Goal: Task Accomplishment & Management: Manage account settings

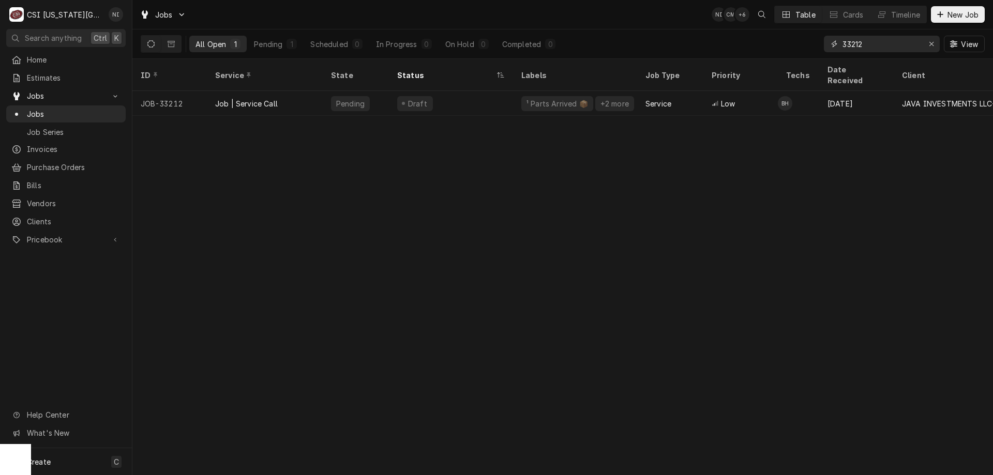
drag, startPoint x: 865, startPoint y: 44, endPoint x: 776, endPoint y: 41, distance: 89.0
click at [776, 42] on div "All Open 1 Pending 1 Scheduled 0 In Progress 0 On Hold 0 Completed 0 33212 View" at bounding box center [563, 43] width 844 height 29
type input "33017"
click at [443, 91] on div "Off Job" at bounding box center [451, 103] width 124 height 25
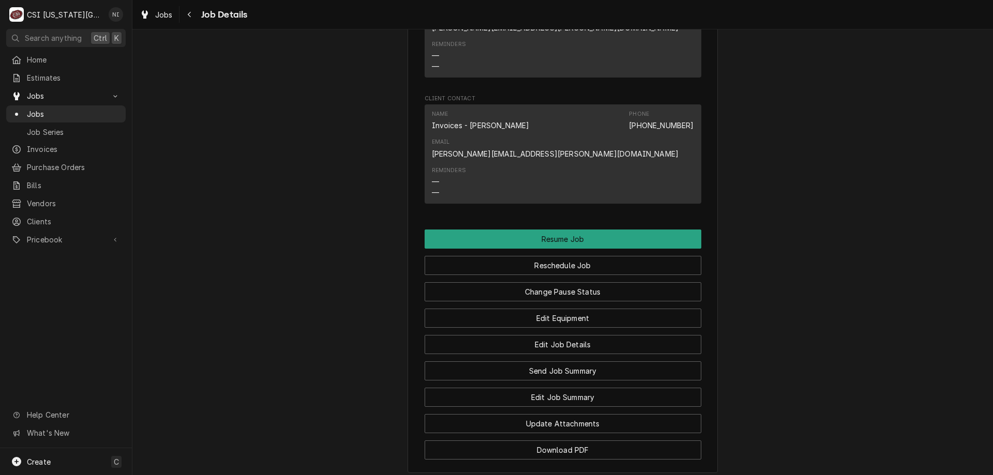
scroll to position [1292, 0]
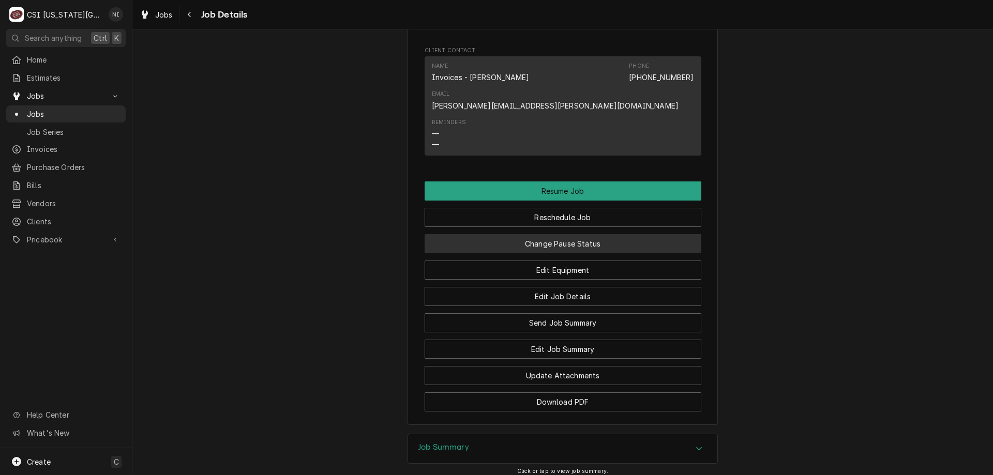
click at [617, 234] on button "Change Pause Status" at bounding box center [563, 243] width 277 height 19
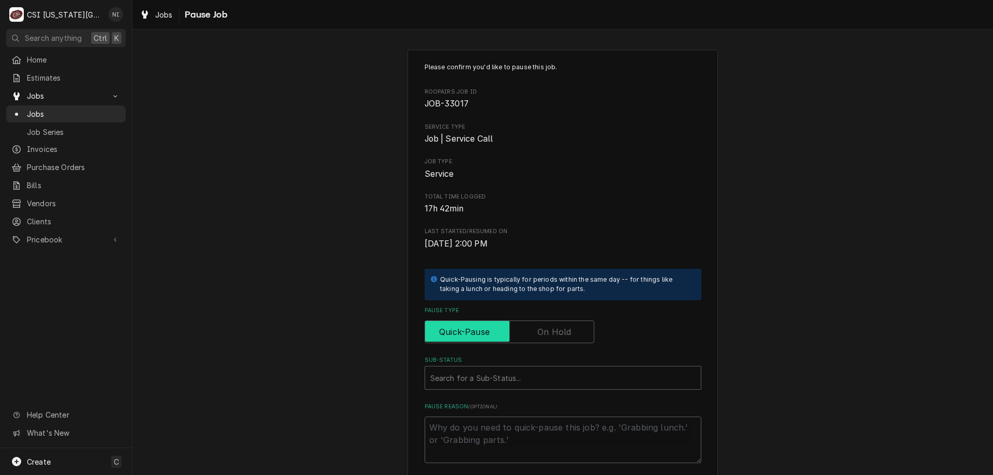
click at [568, 327] on input "Pause Type" at bounding box center [509, 332] width 160 height 23
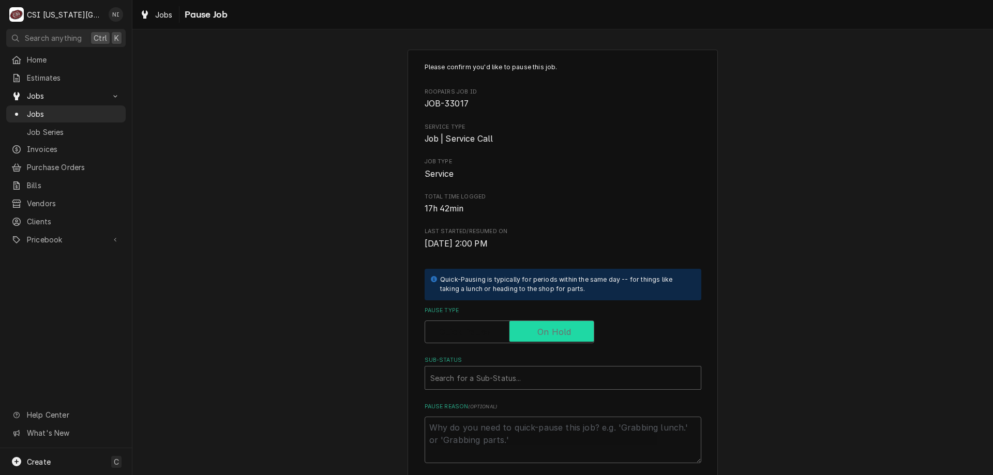
checkbox input "true"
click at [576, 381] on div "Sub-Status" at bounding box center [562, 378] width 265 height 19
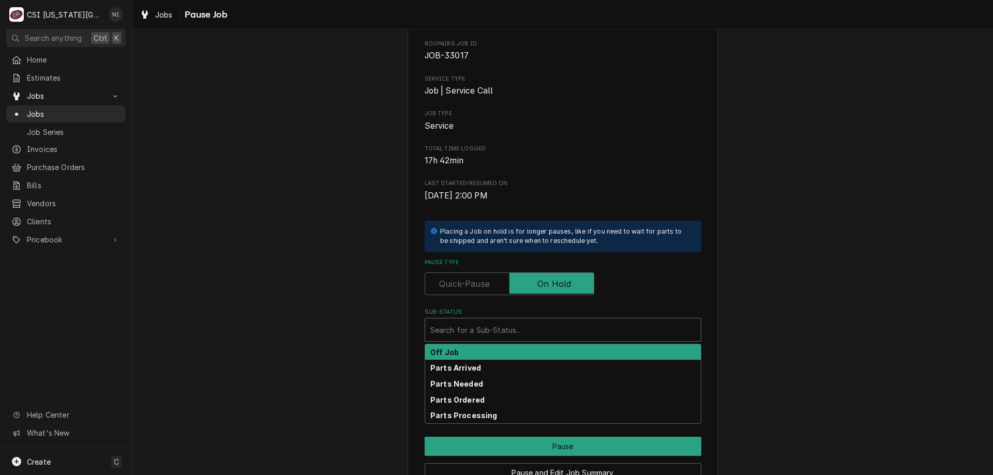
scroll to position [104, 0]
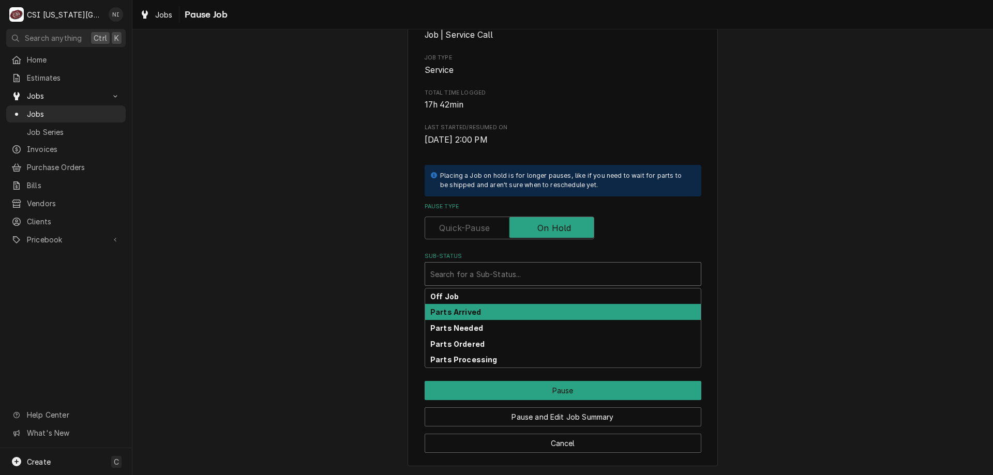
click at [490, 317] on div "Parts Arrived" at bounding box center [563, 312] width 276 height 16
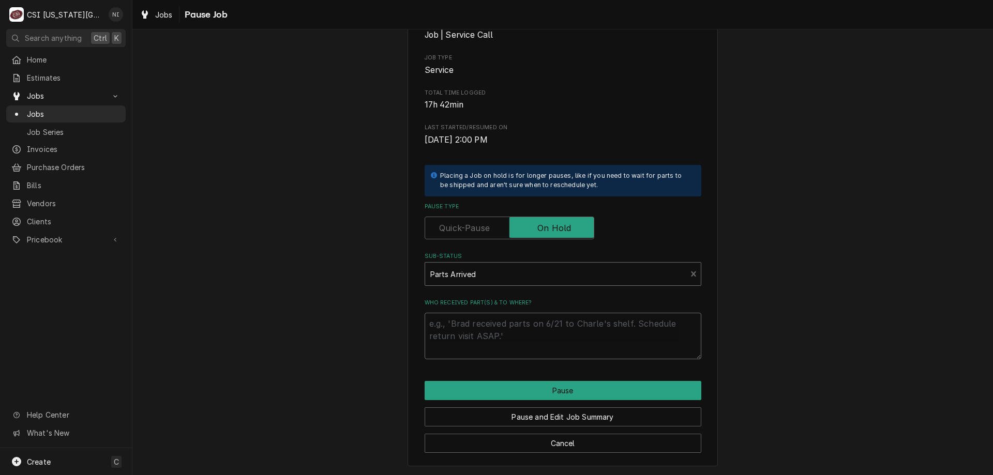
click at [478, 330] on textarea "Who received part(s) & to where?" at bounding box center [563, 336] width 277 height 47
type textarea "x"
type textarea "an"
type textarea "x"
type textarea "and"
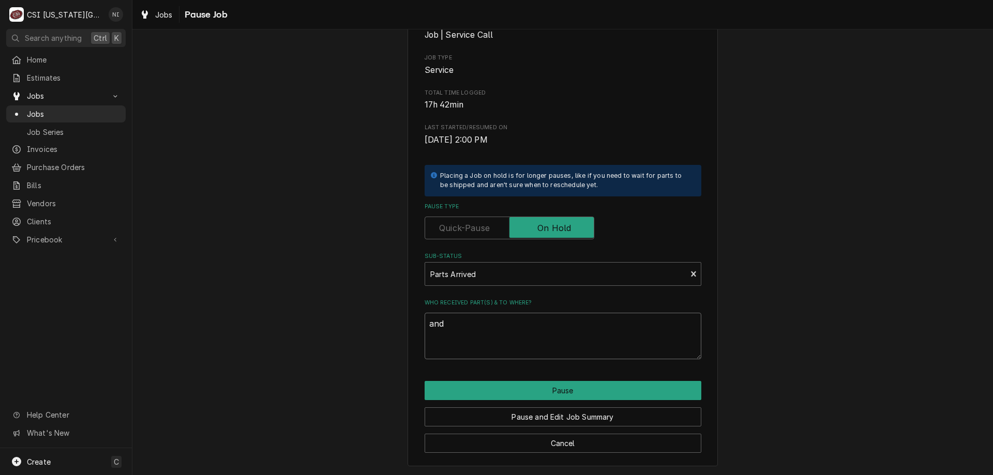
type textarea "x"
type textarea "andy"
type textarea "x"
type textarea "andy'"
type textarea "x"
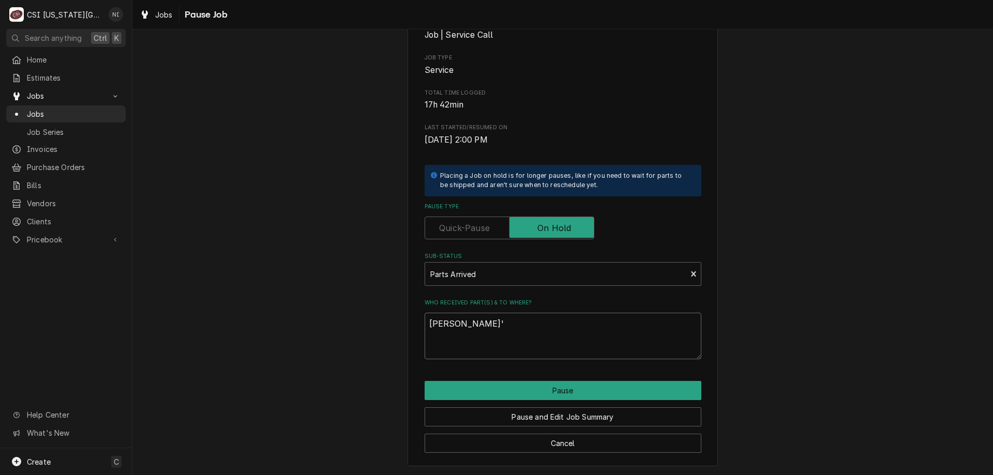
type textarea "andy'"
type textarea "x"
type textarea "andy'"
type textarea "x"
type textarea "andy"
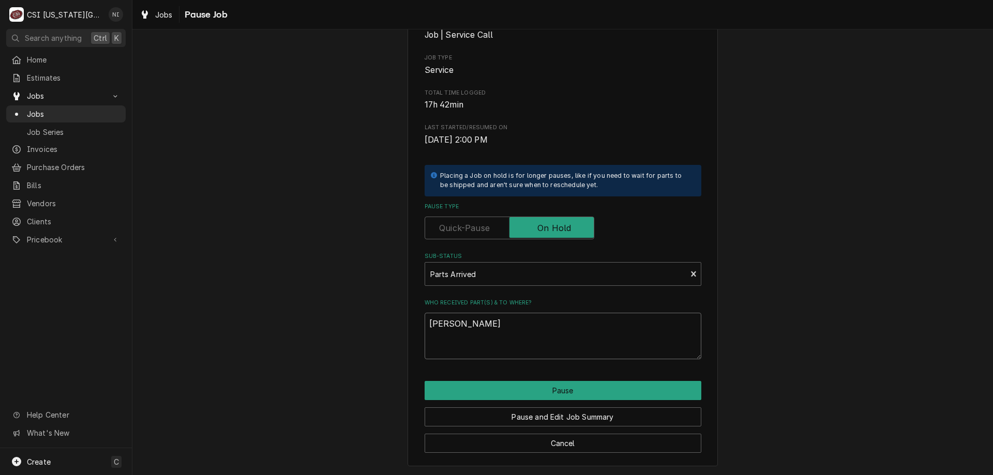
type textarea "x"
type textarea "andy"
type textarea "x"
type textarea "andy s"
type textarea "x"
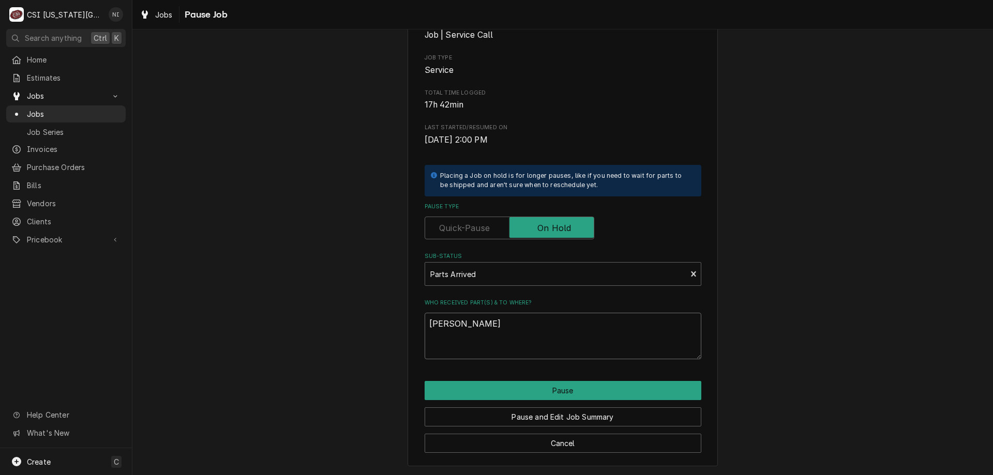
type textarea "andy se"
type textarea "x"
type textarea "andy sen"
type textarea "x"
type textarea "andy sent"
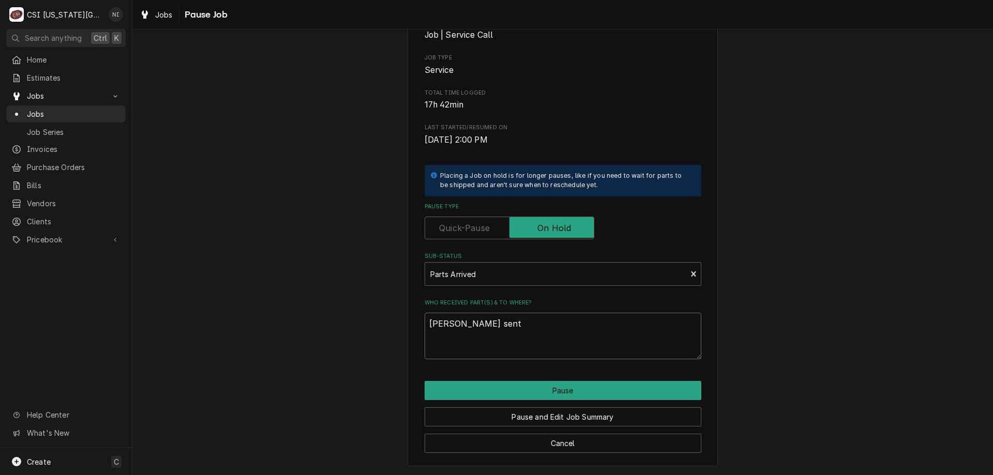
type textarea "x"
type textarea "andy sent"
type textarea "x"
type textarea "andy sent p"
type textarea "x"
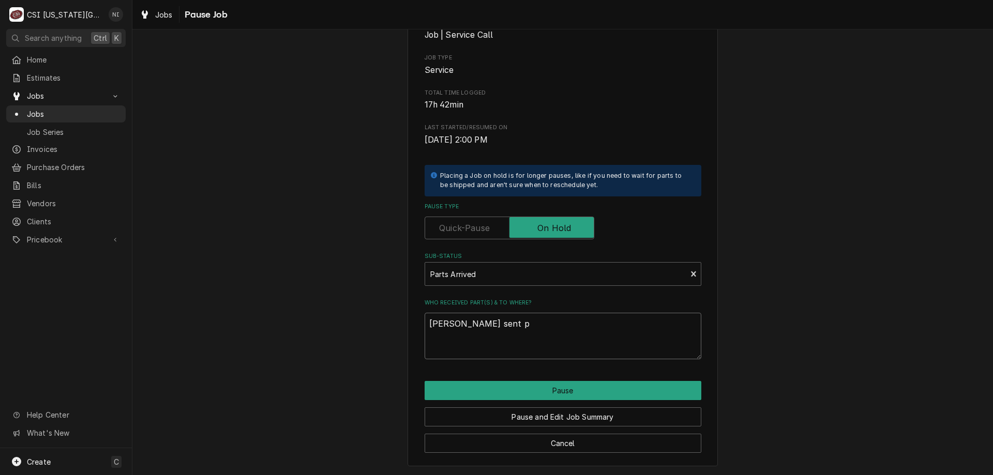
type textarea "andy sent pa"
type textarea "x"
type textarea "andy sent par"
type textarea "x"
type textarea "andy sent part"
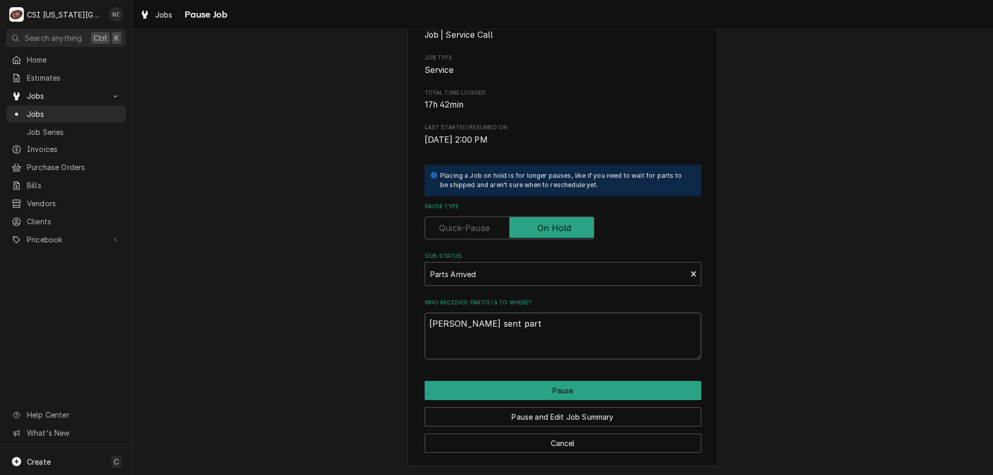
type textarea "x"
type textarea "andy sent par"
type textarea "x"
type textarea "andy sent pa"
type textarea "x"
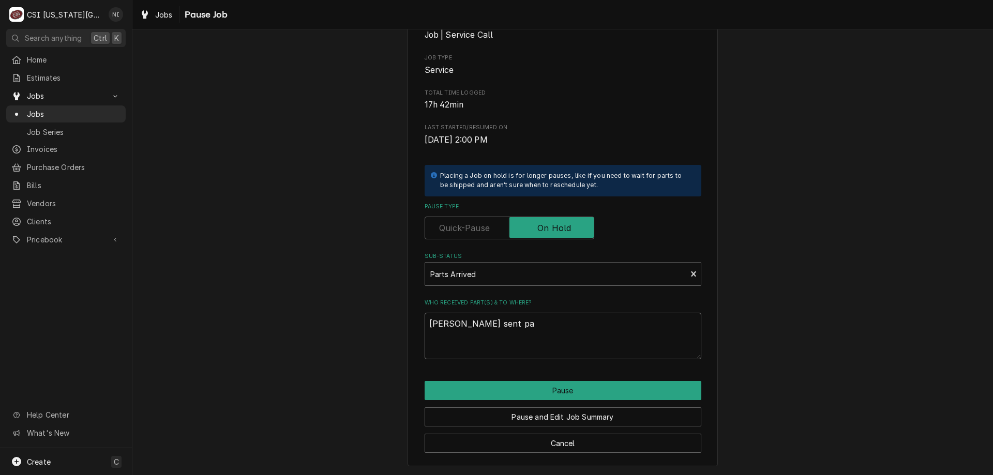
type textarea "andy sent p"
type textarea "x"
type textarea "andy sent"
type textarea "x"
type textarea "andy sent p"
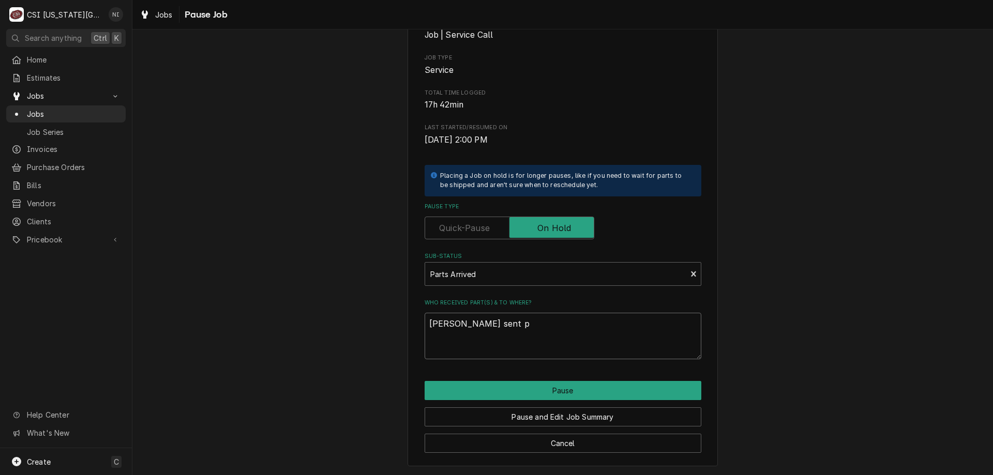
type textarea "x"
type textarea "andy sent pa"
type textarea "x"
type textarea "andy sent pat"
type textarea "x"
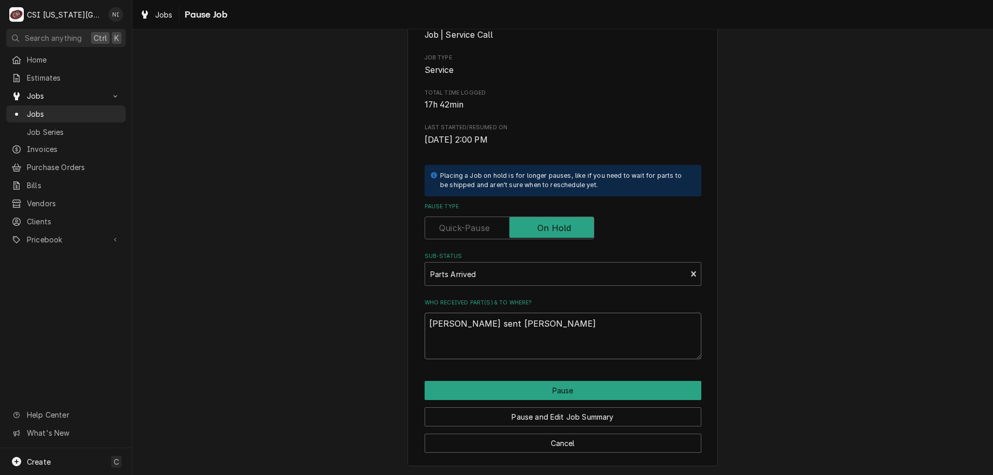
type textarea "andy sent pa"
type textarea "x"
type textarea "andy sent par"
type textarea "x"
type textarea "andy sent part"
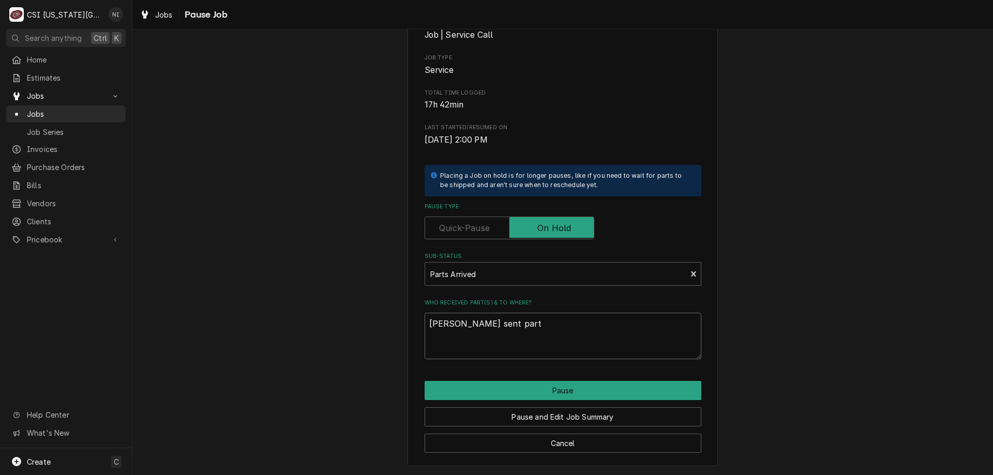
type textarea "x"
type textarea "andy sent parts"
type textarea "x"
type textarea "andy sent parts a"
type textarea "x"
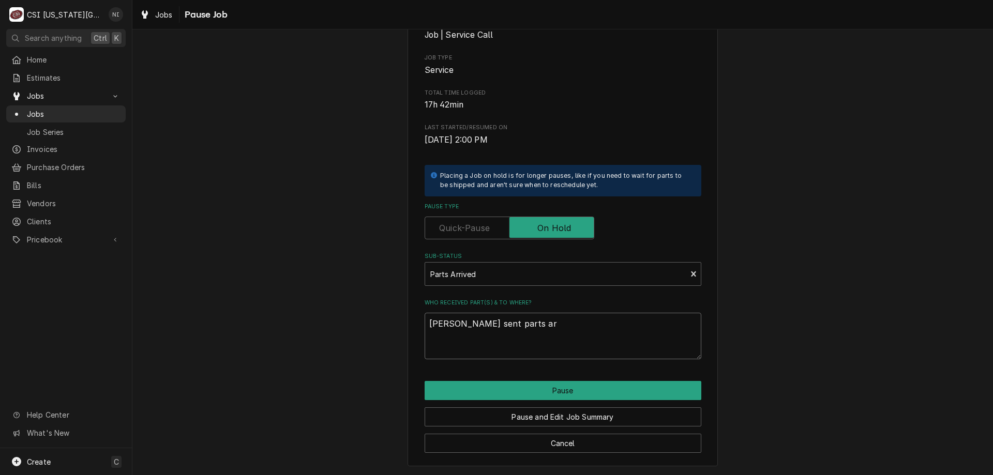
type textarea "andy sent parts are"
type textarea "x"
type textarea "andy sent parts are"
type textarea "x"
type textarea "andy sent parts are o"
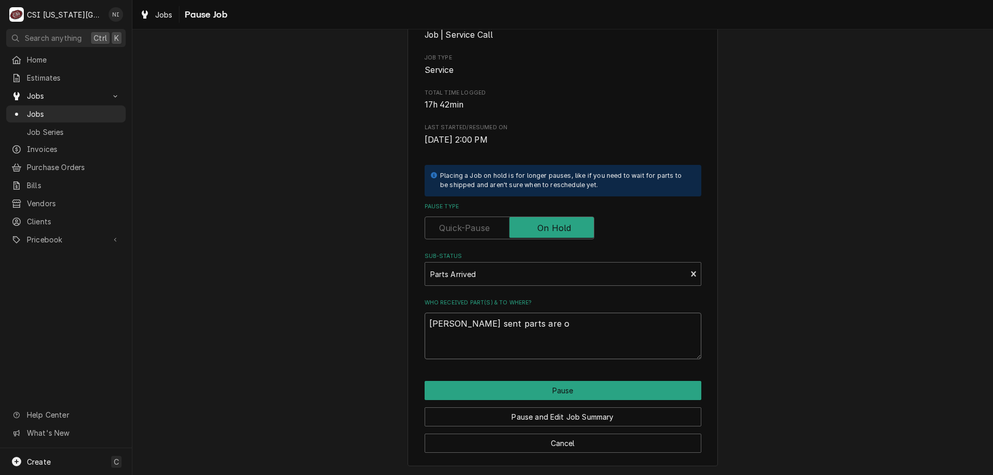
type textarea "x"
type textarea "andy sent parts are on"
type textarea "x"
type textarea "andy sent parts are on"
type textarea "x"
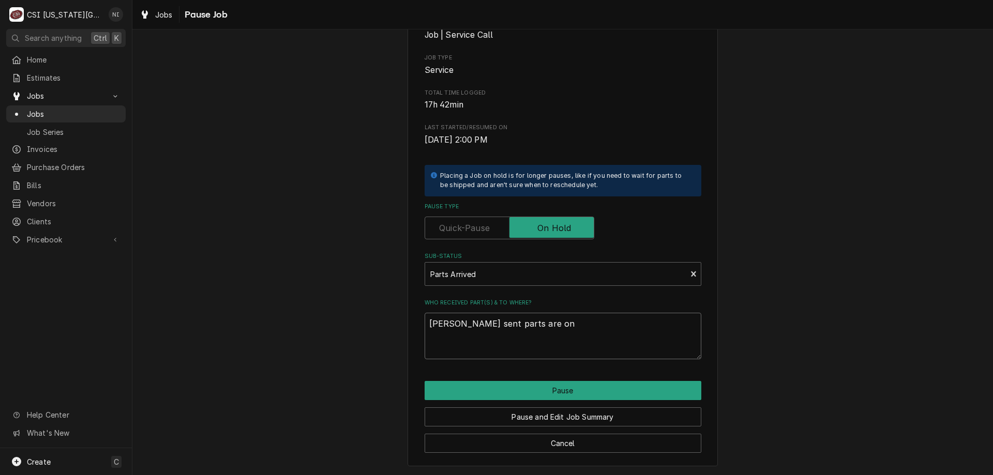
type textarea "andy sent parts are on c"
type textarea "x"
type textarea "andy sent parts are on ch"
type textarea "x"
type textarea "andy sent parts are on cha"
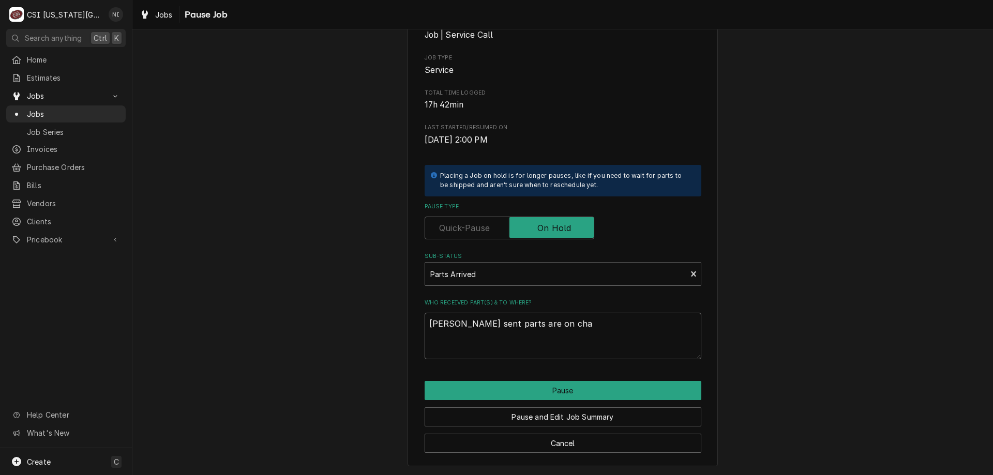
type textarea "x"
type textarea "andy sent parts are on char"
type textarea "x"
type textarea "andy sent parts are on charl"
type textarea "x"
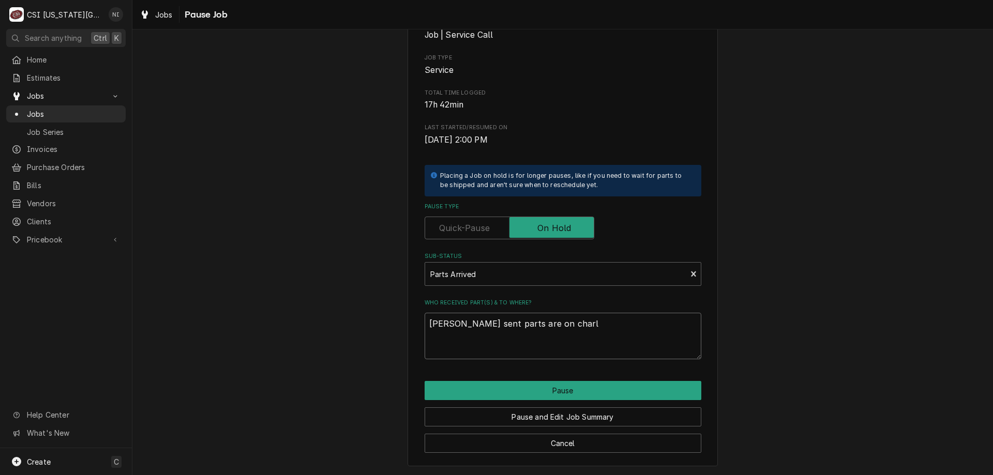
type textarea "andy sent parts are on charle"
type textarea "x"
type textarea "andy sent parts are on charles"
type textarea "x"
type textarea "andy sent parts are on charles"
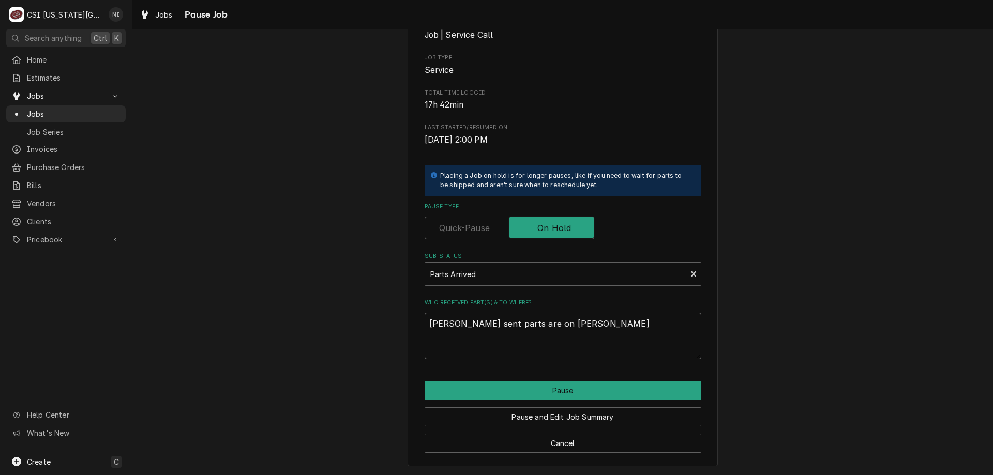
type textarea "x"
type textarea "andy sent parts are on charles s"
type textarea "x"
type textarea "andy sent parts are on charles sh"
type textarea "x"
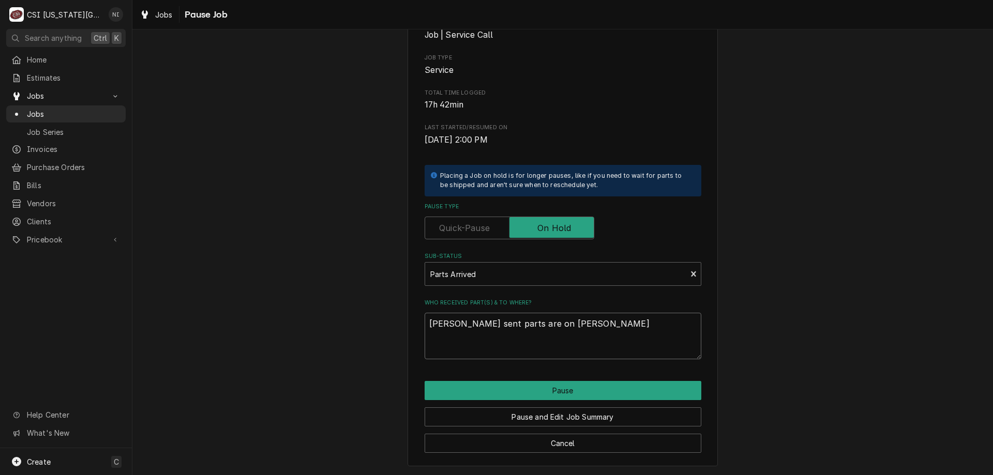
type textarea "andy sent parts are on charles she"
type textarea "x"
type textarea "andy sent parts are on charles shel"
type textarea "x"
type textarea "andy sent parts are on charles shelf"
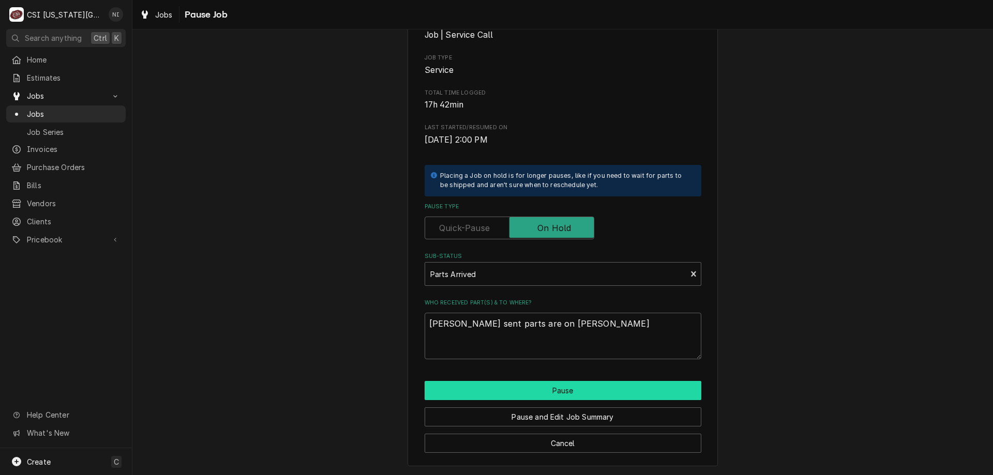
click at [615, 390] on button "Pause" at bounding box center [563, 390] width 277 height 19
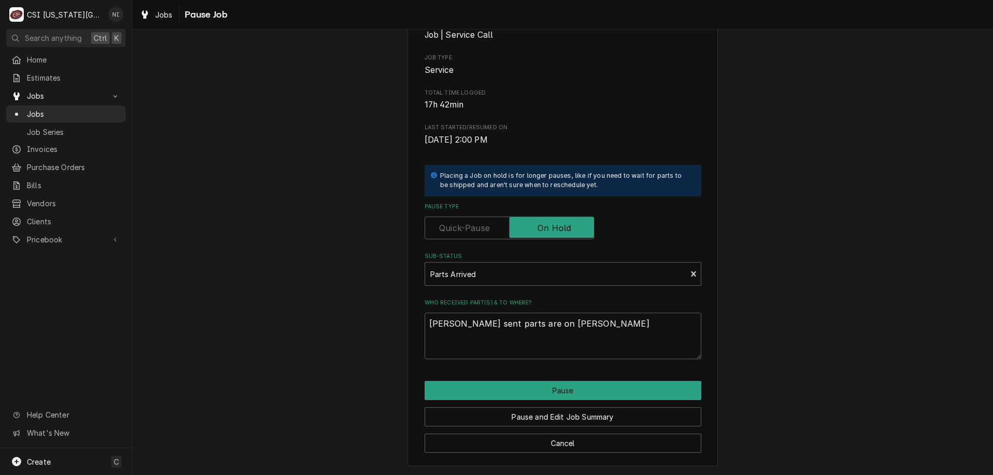
type textarea "x"
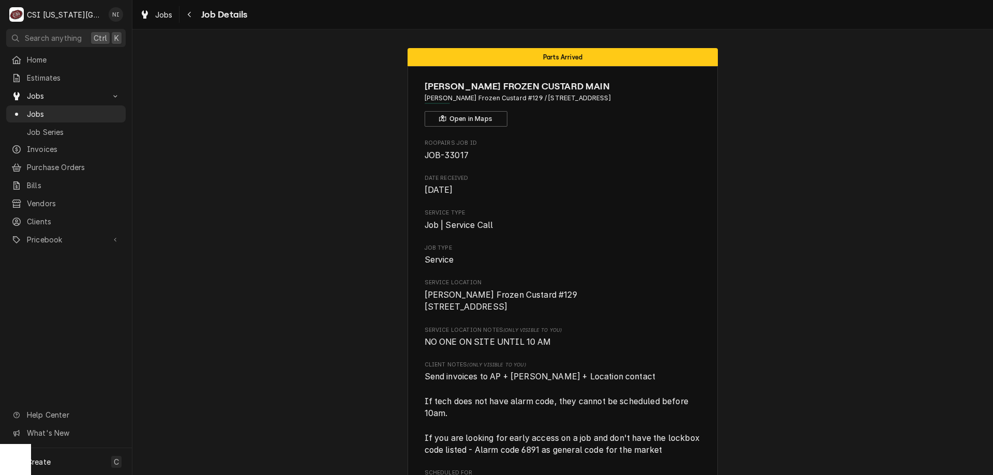
click at [94, 109] on span "Jobs" at bounding box center [74, 114] width 94 height 11
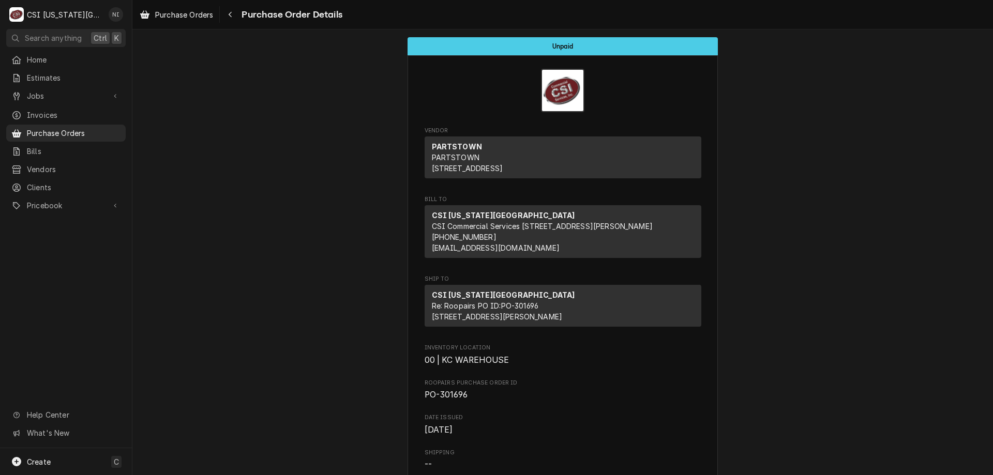
drag, startPoint x: 194, startPoint y: 115, endPoint x: 161, endPoint y: 120, distance: 32.9
click at [112, 128] on span "Purchase Orders" at bounding box center [74, 133] width 94 height 11
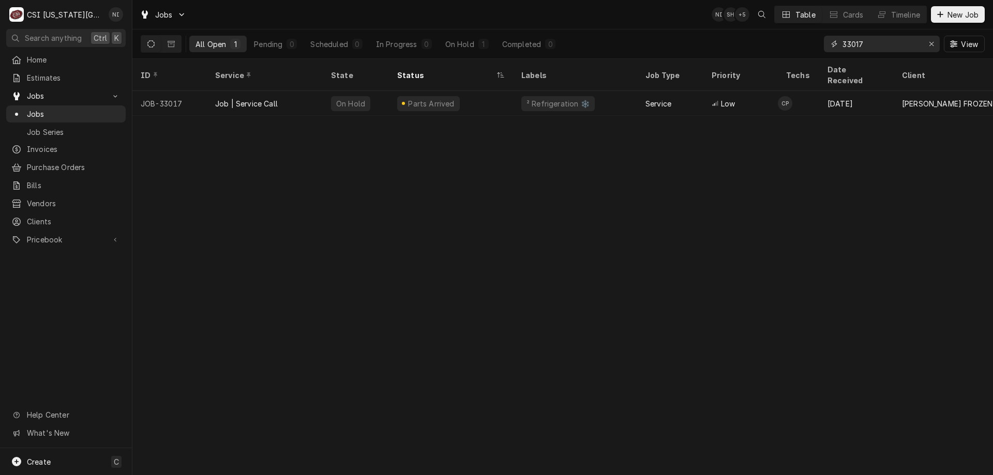
click at [930, 45] on icon "Erase input" at bounding box center [932, 43] width 6 height 7
paste input "33202"
type input "33202"
click at [505, 91] on div "Draft" at bounding box center [451, 103] width 124 height 25
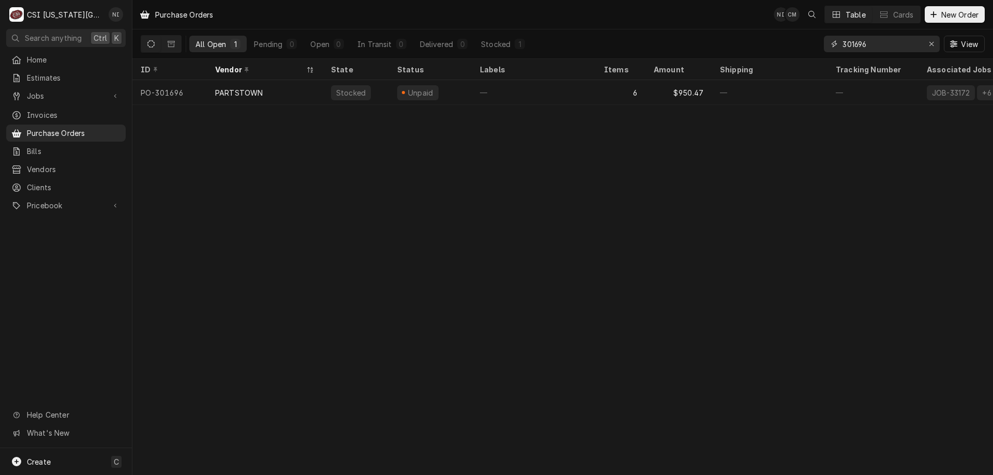
drag, startPoint x: 855, startPoint y: 45, endPoint x: 777, endPoint y: 45, distance: 77.6
click at [786, 45] on div "All Open 1 Pending 0 Open 0 In Transit 0 Delivered 0 Stocked 1 301696 View" at bounding box center [563, 43] width 844 height 29
type input "301693"
click at [539, 91] on div "—" at bounding box center [534, 92] width 124 height 25
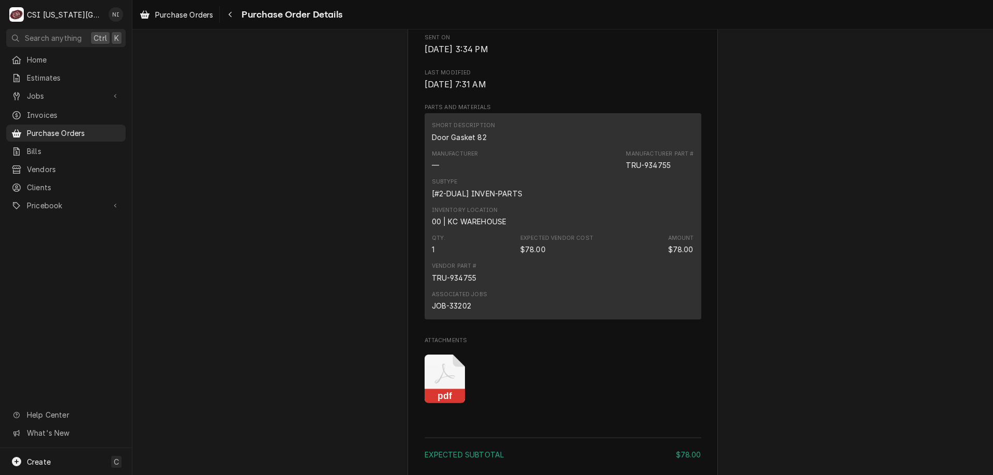
scroll to position [502, 0]
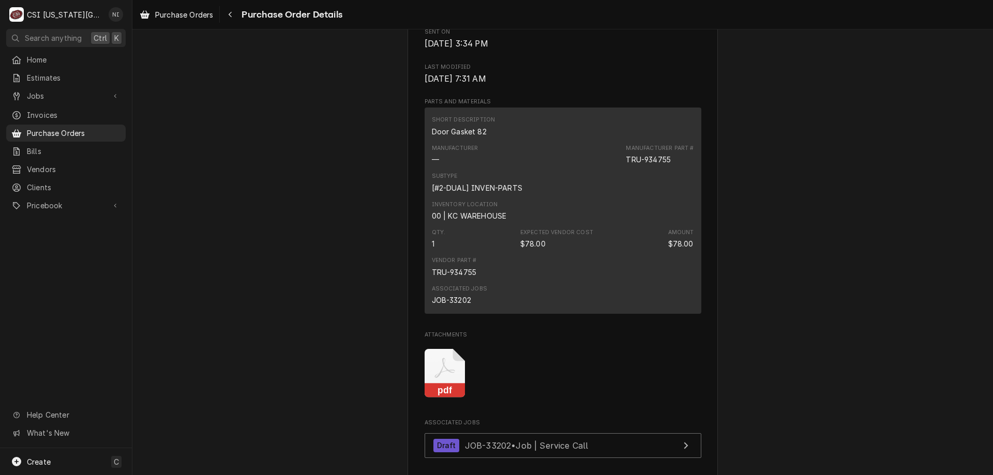
click at [461, 306] on div "JOB-33202" at bounding box center [451, 300] width 39 height 11
copy div "33202"
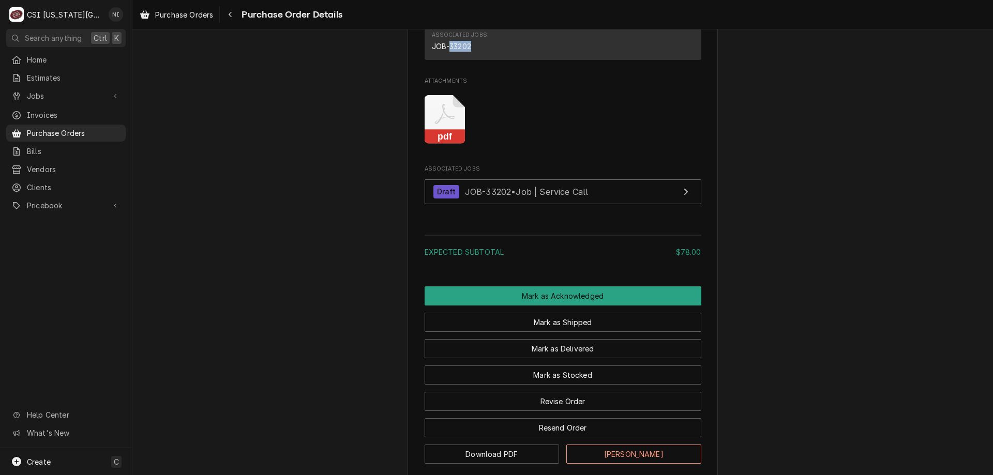
scroll to position [760, 0]
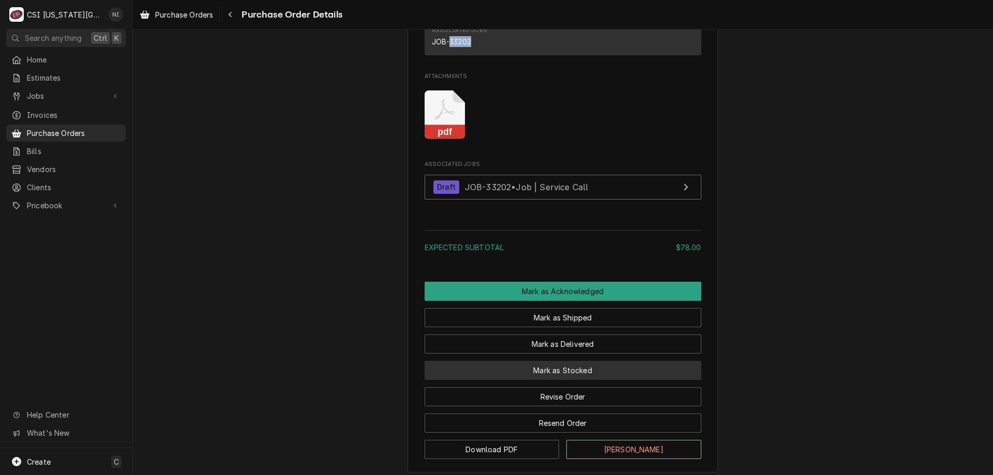
click at [572, 380] on button "Mark as Stocked" at bounding box center [563, 370] width 277 height 19
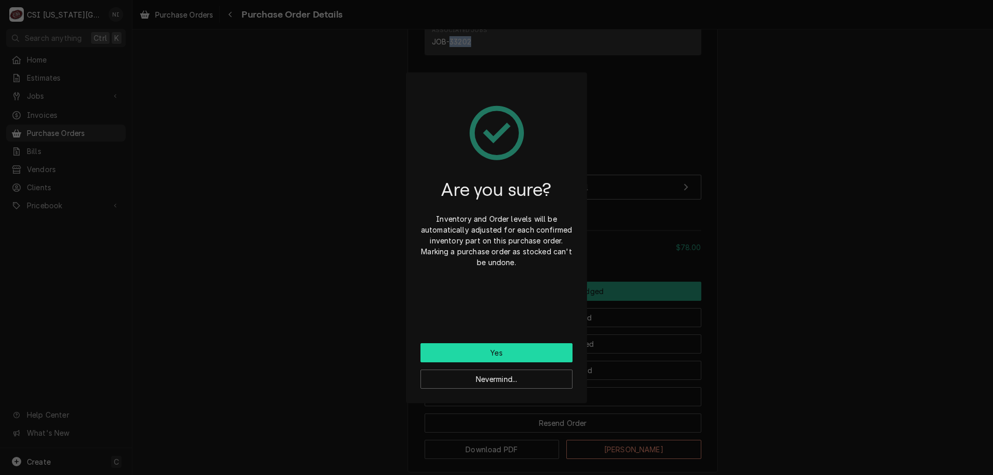
click at [546, 353] on button "Yes" at bounding box center [497, 352] width 152 height 19
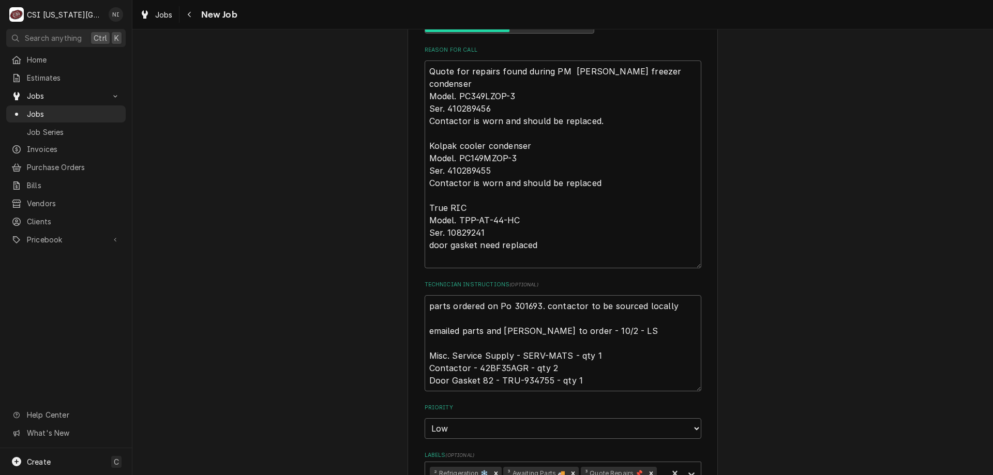
scroll to position [415, 0]
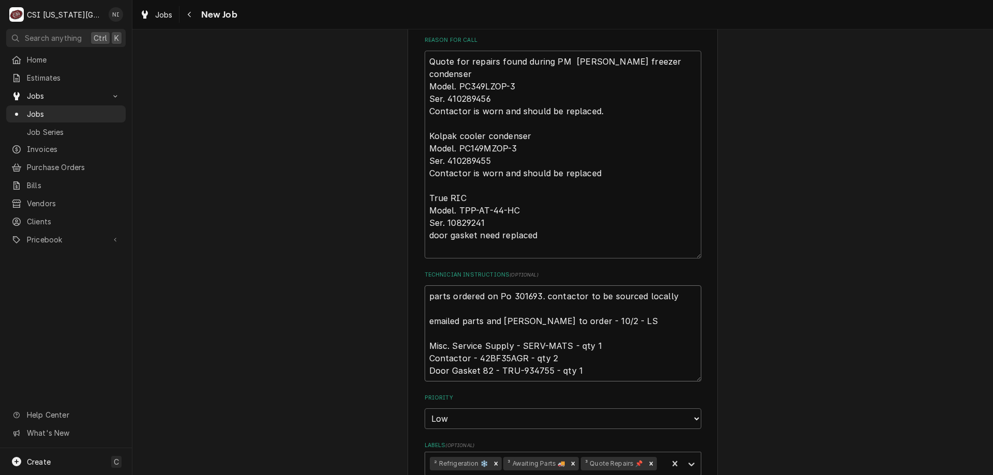
click at [425, 294] on textarea "parts ordered on Po 301693. contactor to be sourced locally emailed parts and […" at bounding box center [563, 334] width 277 height 96
type textarea "x"
type textarea "parts ordered on Po 301693. contactor to be sourced locally emailed parts and […"
type textarea "x"
click at [512, 293] on textarea "parts ordered on Po 301693. contactor to be sourced locally emailed parts and […" at bounding box center [563, 340] width 277 height 109
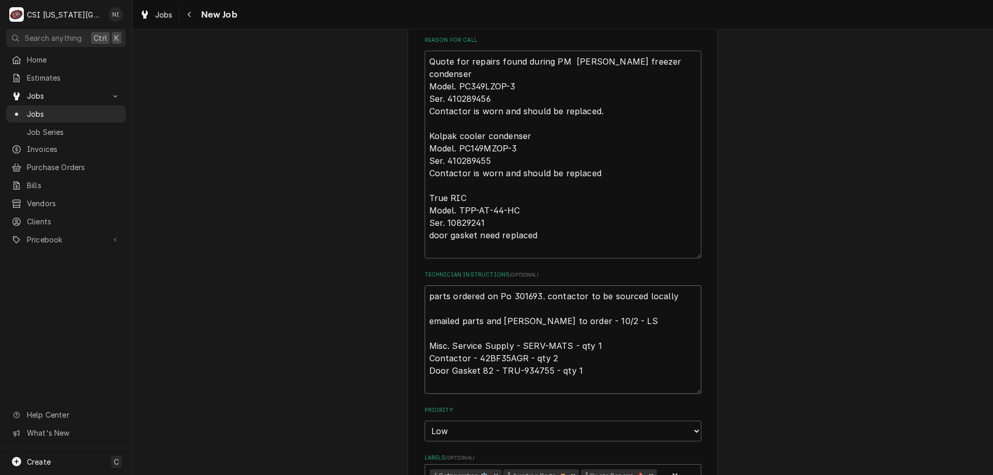
type textarea "P parts ordered on Po 301693. contactor to be sourced locally emailed parts and…"
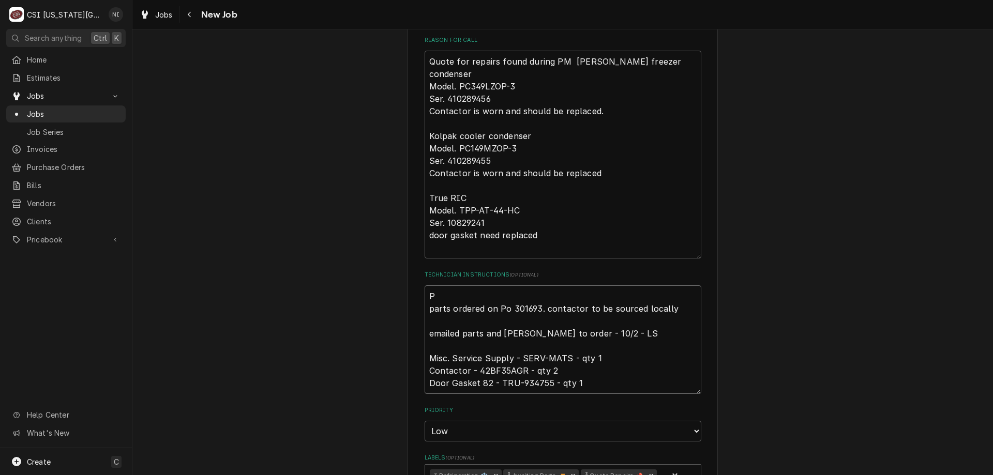
type textarea "x"
type textarea "Pa parts ordered on Po 301693. contactor to be sourced locally emailed parts an…"
type textarea "x"
type textarea "Par parts ordered on Po 301693. contactor to be sourced locally emailed parts a…"
type textarea "x"
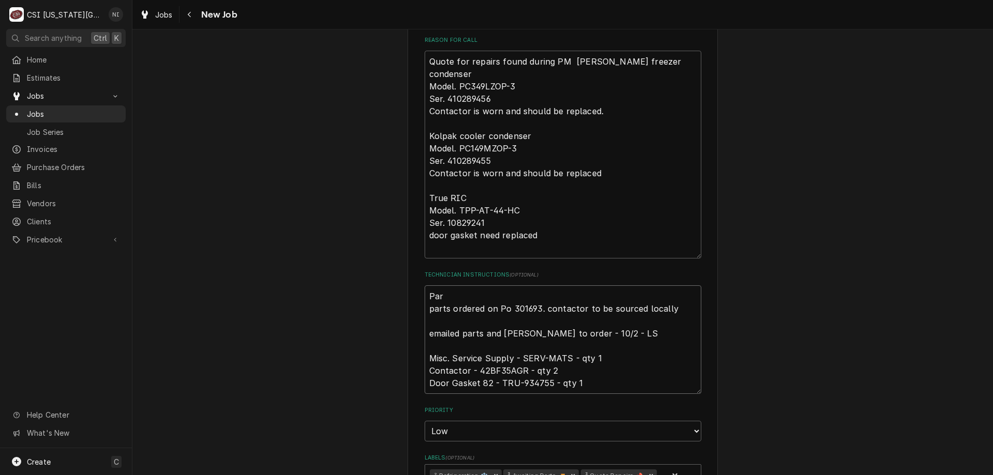
type textarea "Part parts ordered on Po 301693. contactor to be sourced locally emailed parts …"
type textarea "x"
type textarea "Parts parts ordered on Po 301693. contactor to be sourced locally emailed parts…"
type textarea "x"
type textarea "Parts o parts ordered on Po 301693. contactor to be sourced locally emailed par…"
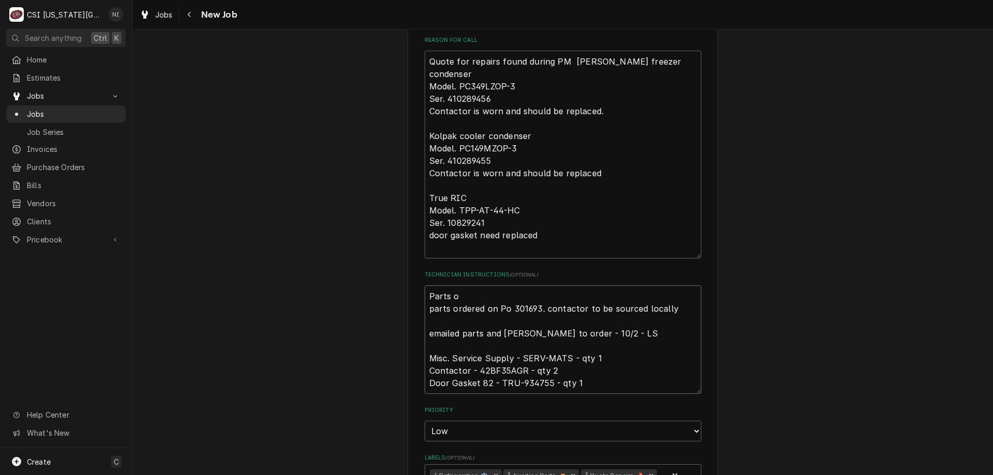
type textarea "x"
type textarea "Parts on parts ordered on Po 301693. contactor to be sourced locally emailed pa…"
type textarea "x"
type textarea "Parts on parts ordered on Po 301693. contactor to be sourced locally emailed pa…"
type textarea "x"
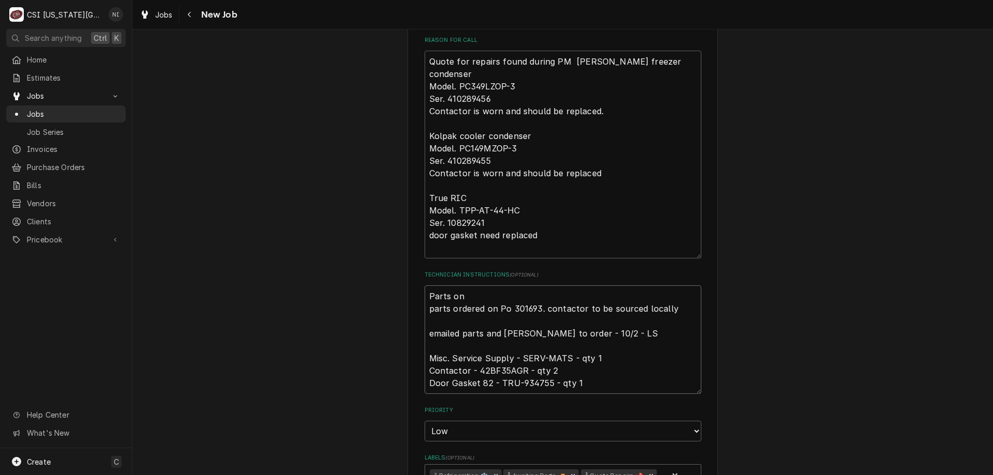
type textarea "Parts on t parts ordered on Po 301693. contactor to be sourced locally emailed …"
type textarea "x"
type textarea "Parts on te parts ordered on Po 301693. contactor to be sourced locally emailed…"
type textarea "x"
type textarea "Parts on teh parts ordered on Po 301693. contactor to be sourced locally emaile…"
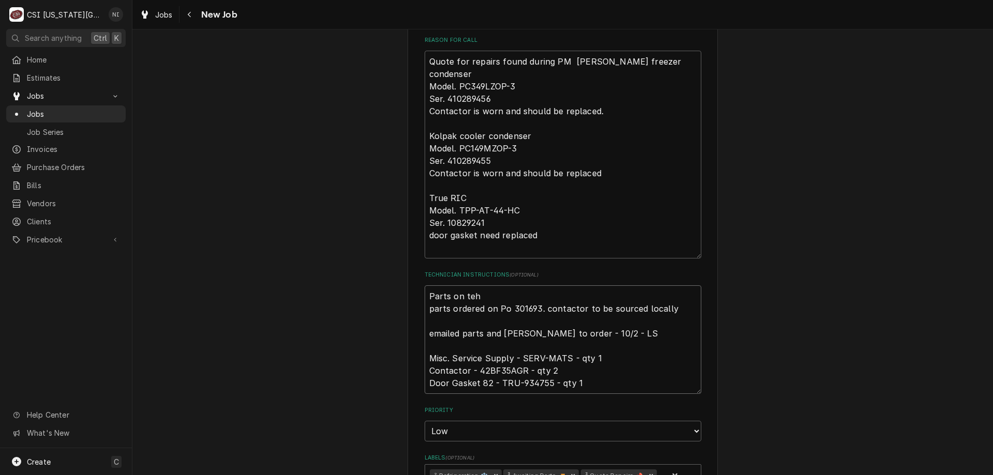
type textarea "x"
type textarea "Parts on te parts ordered on Po 301693. contactor to be sourced locally emailed…"
type textarea "x"
type textarea "Parts on t parts ordered on Po 301693. contactor to be sourced locally emailed …"
type textarea "x"
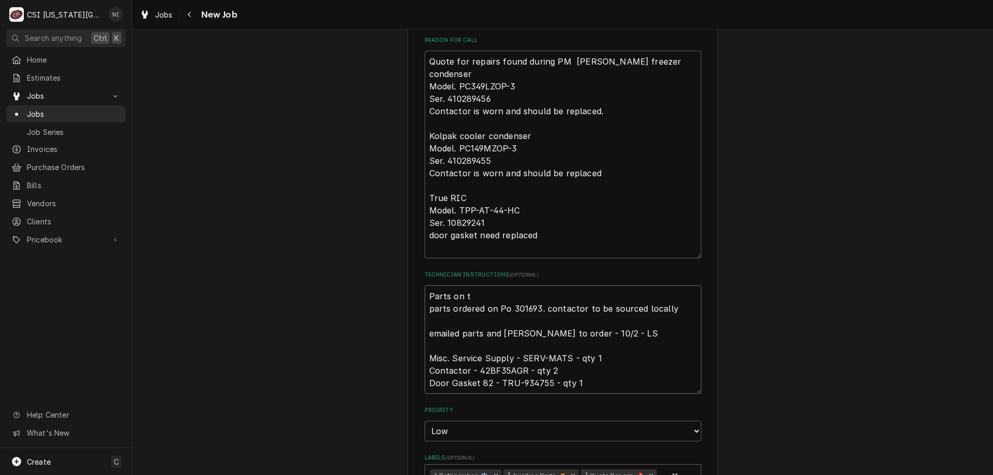
type textarea "Parts on th parts ordered on Po 301693. contactor to be sourced locally emailed…"
type textarea "x"
type textarea "Parts on the parts ordered on Po 301693. contactor to be sourced locally emaile…"
type textarea "x"
type textarea "Parts on the u parts ordered on Po 301693. contactor to be sourced locally emai…"
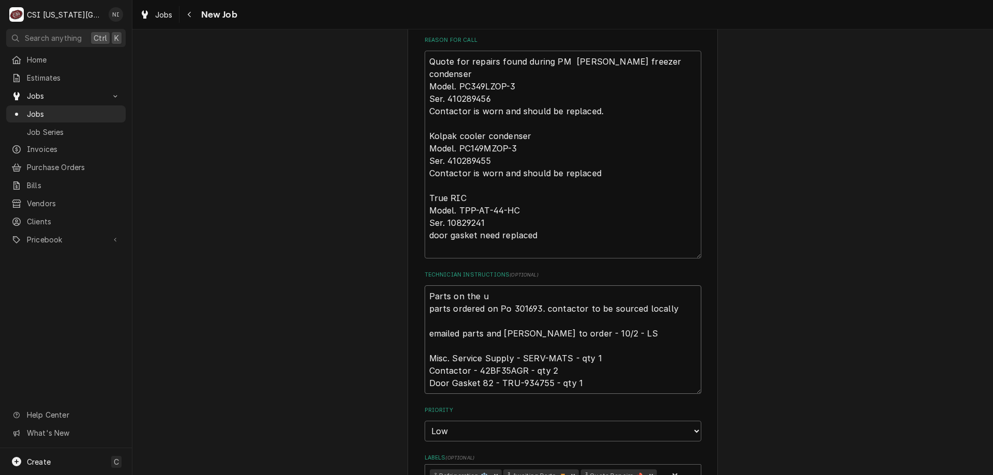
type textarea "x"
type textarea "Parts on the un parts ordered on Po 301693. contactor to be sourced locally ema…"
type textarea "x"
type textarea "Parts on the una parts ordered on Po 301693. contactor to be sourced locally em…"
type textarea "x"
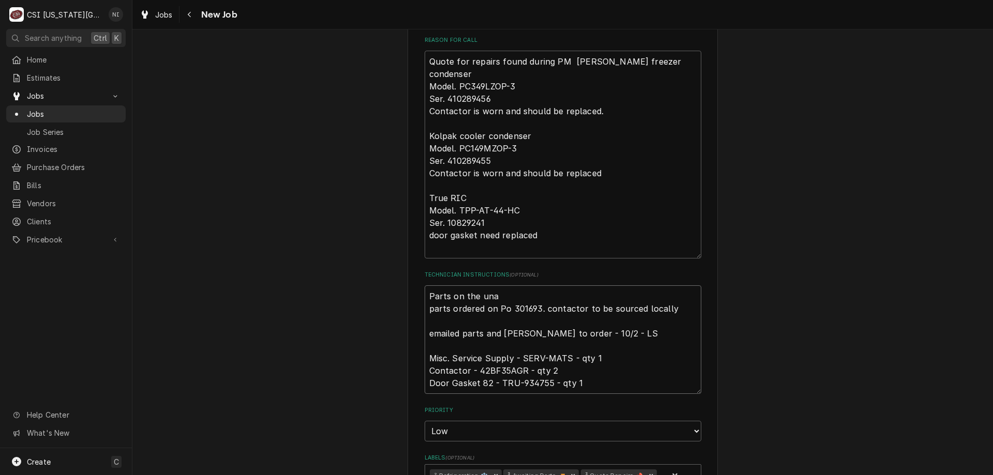
type textarea "Parts on the unas parts ordered on Po 301693. contactor to be sourced locally e…"
type textarea "x"
type textarea "Parts on the unass parts ordered on Po 301693. contactor to be sourced locally …"
type textarea "x"
type textarea "Parts on the unassi parts ordered on Po 301693. contactor to be sourced locally…"
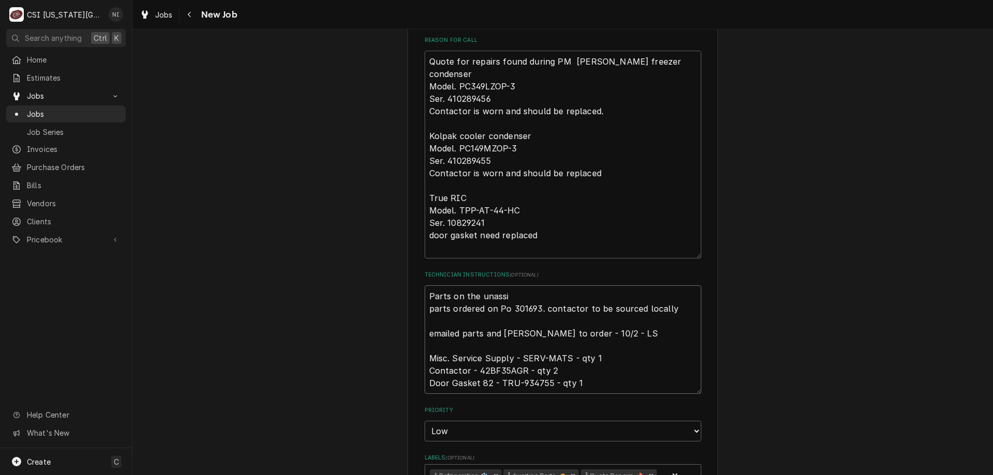
type textarea "x"
type textarea "Parts on the unassig parts ordered on Po 301693. contactor to be sourced locall…"
type textarea "x"
type textarea "Parts on the unassign parts ordered on Po 301693. contactor to be sourced local…"
type textarea "x"
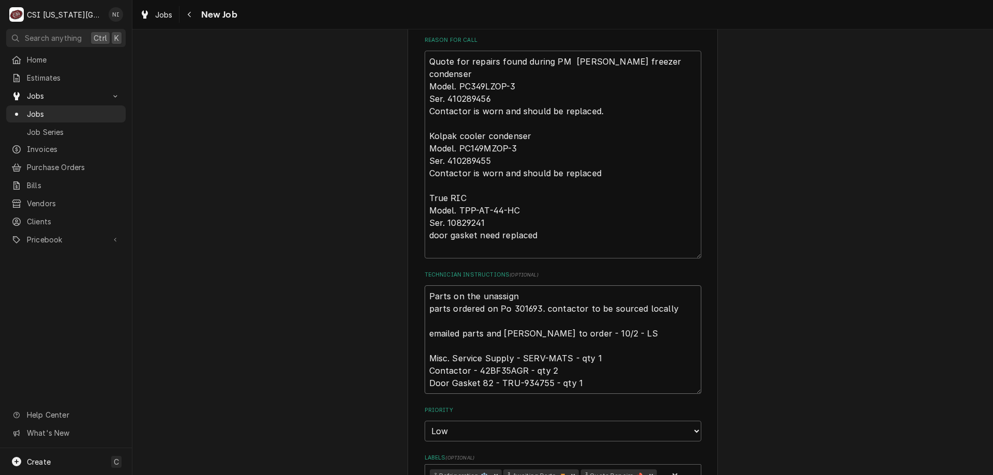
type textarea "Parts on the unassigne parts ordered on Po 301693. contactor to be sourced loca…"
type textarea "x"
type textarea "Parts on the unassigned parts ordered on Po 301693. contactor to be sourced loc…"
type textarea "x"
type textarea "Parts on the unassigned parts ordered on Po 301693. contactor to be sourced loc…"
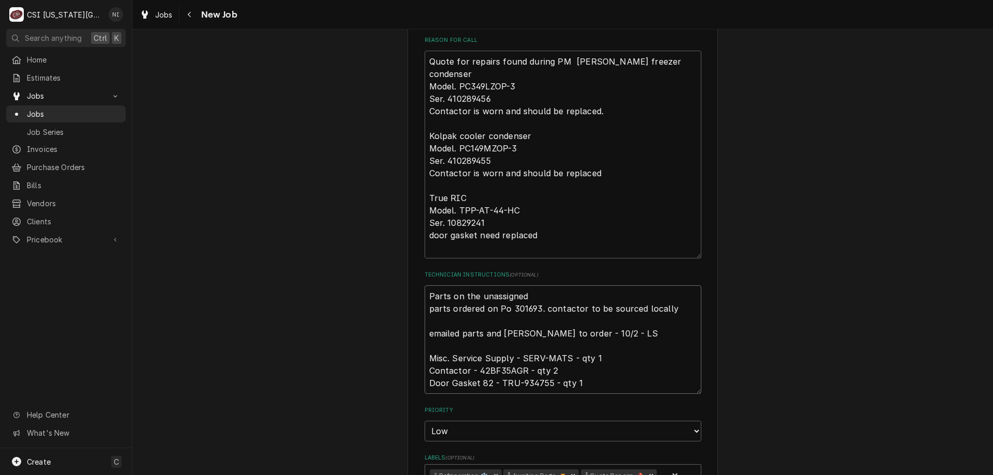
type textarea "x"
type textarea "Parts on the unassigned s parts ordered on Po 301693. contactor to be sourced l…"
type textarea "x"
type textarea "Parts on the unassigned sh parts ordered on Po 301693. contactor to be sourced …"
type textarea "x"
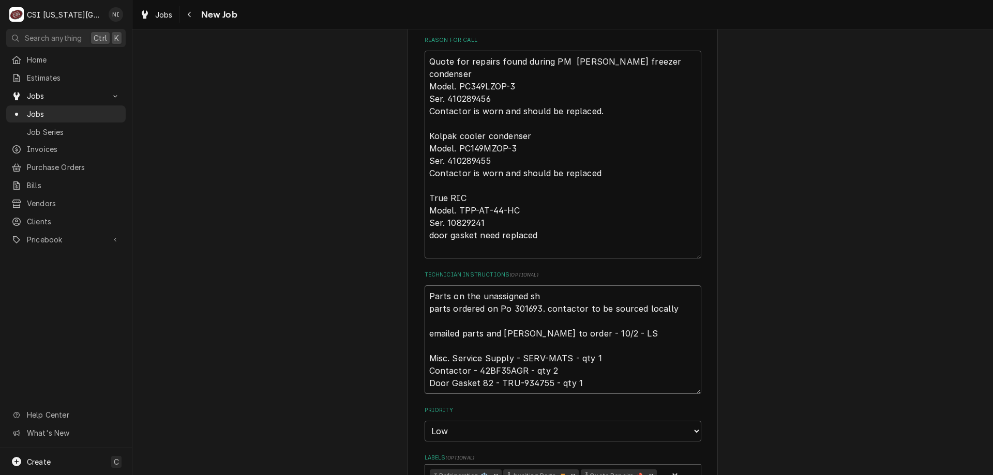
type textarea "Parts on the unassigned she parts ordered on Po 301693. contactor to be sourced…"
type textarea "x"
type textarea "Parts on the unassigned shel parts ordered on Po 301693. contactor to be source…"
type textarea "x"
type textarea "Parts on the unassigned shelf parts ordered on Po 301693. contactor to be sourc…"
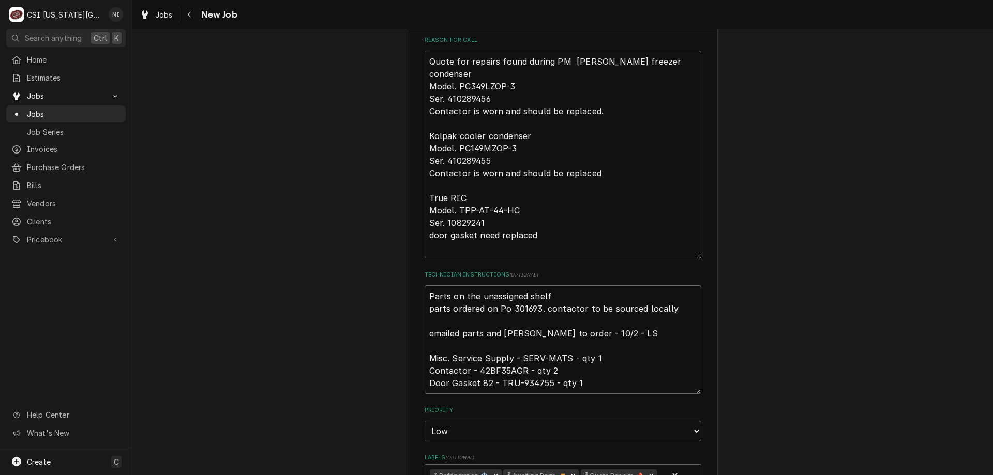
type textarea "x"
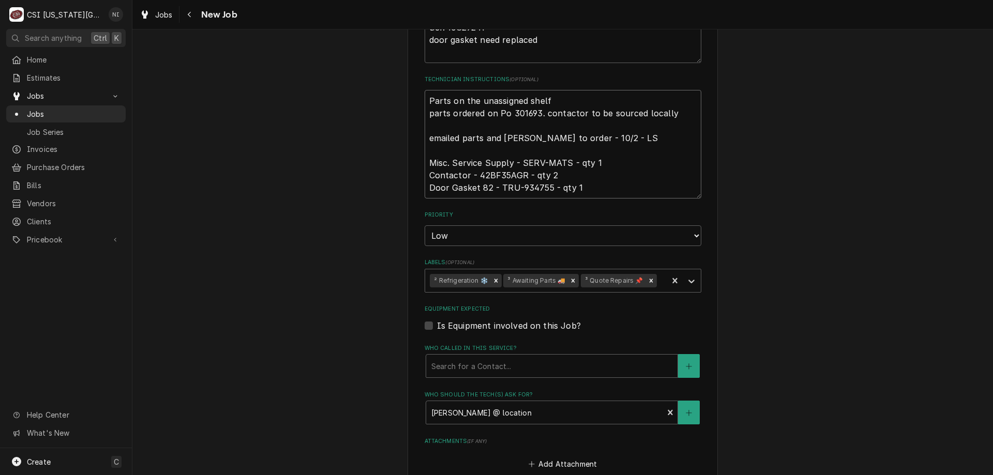
scroll to position [617, 0]
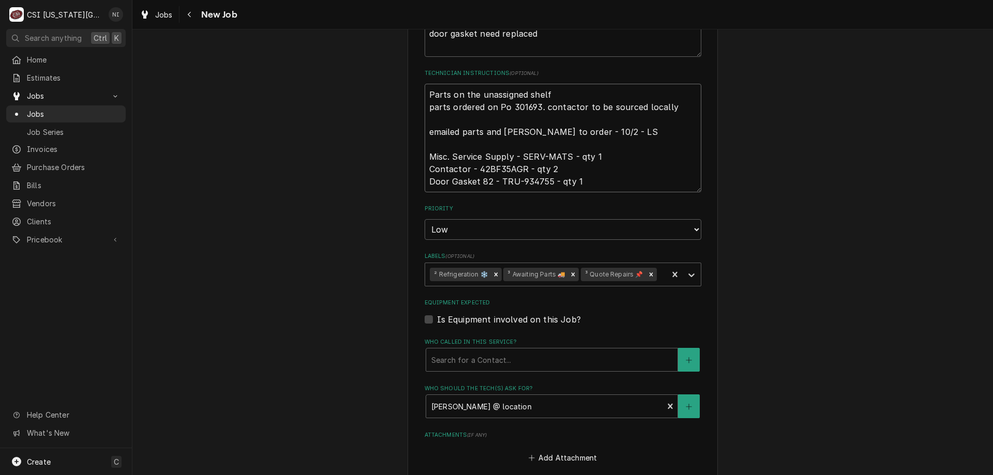
click at [570, 273] on icon "Remove ³ Awaiting Parts 🚚" at bounding box center [573, 274] width 7 height 7
type textarea "Parts on the unassigned shelf parts ordered on Po 301693. contactor to be sourc…"
click at [686, 276] on icon "Labels" at bounding box center [691, 275] width 10 height 10
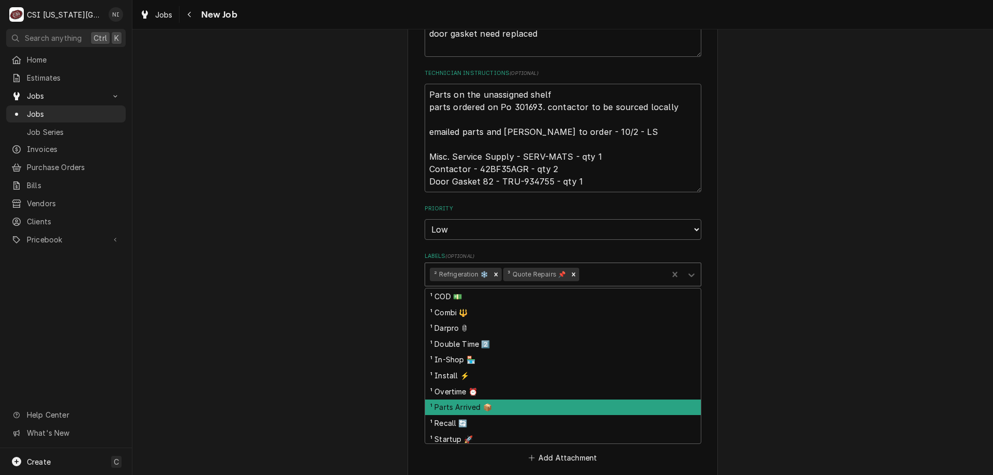
click at [469, 408] on div "¹ Parts Arrived 📦" at bounding box center [563, 408] width 276 height 16
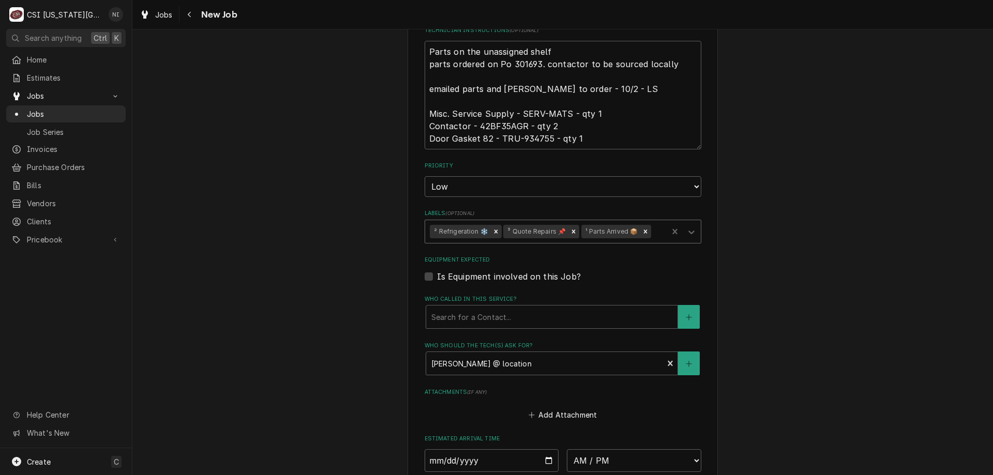
scroll to position [868, 0]
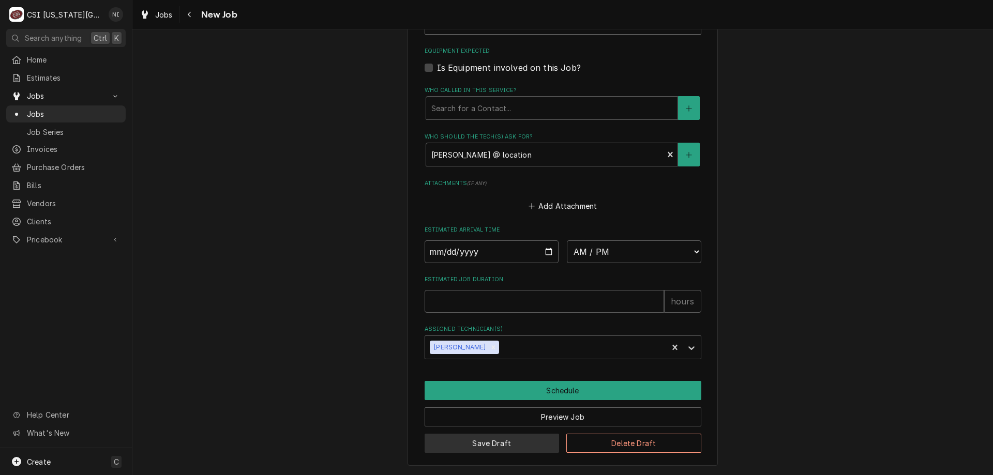
click at [481, 444] on button "Save Draft" at bounding box center [492, 443] width 135 height 19
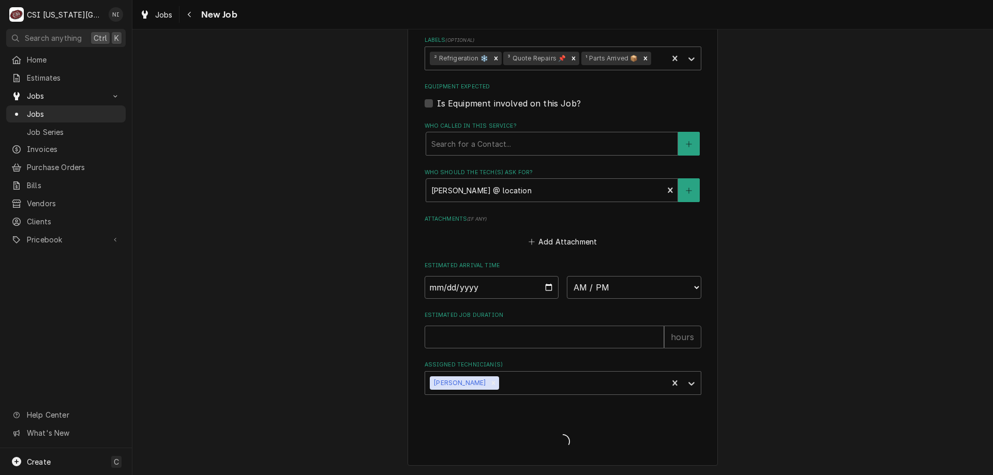
scroll to position [833, 0]
type textarea "x"
